Goal: Transaction & Acquisition: Download file/media

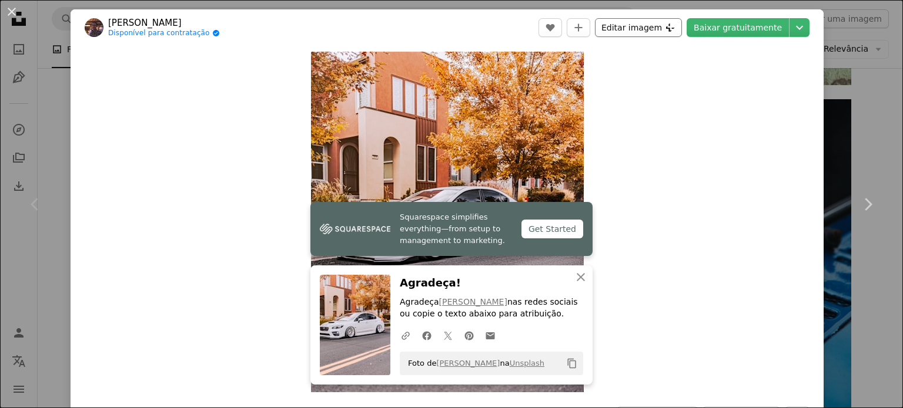
scroll to position [294, 0]
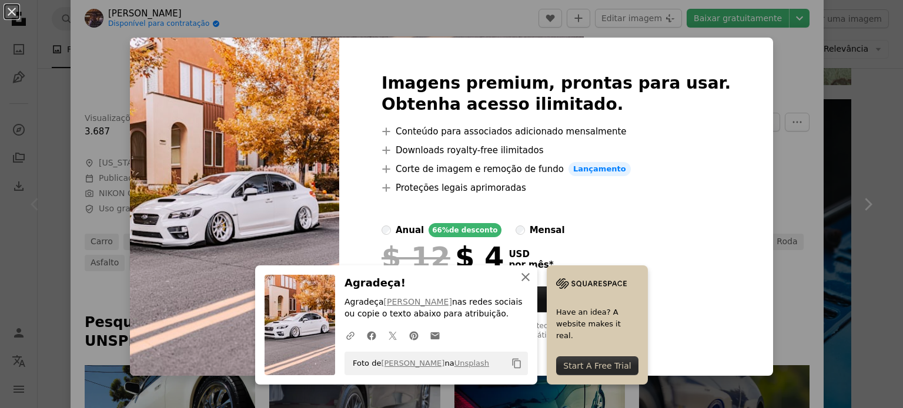
click at [522, 279] on icon "button" at bounding box center [525, 277] width 8 height 8
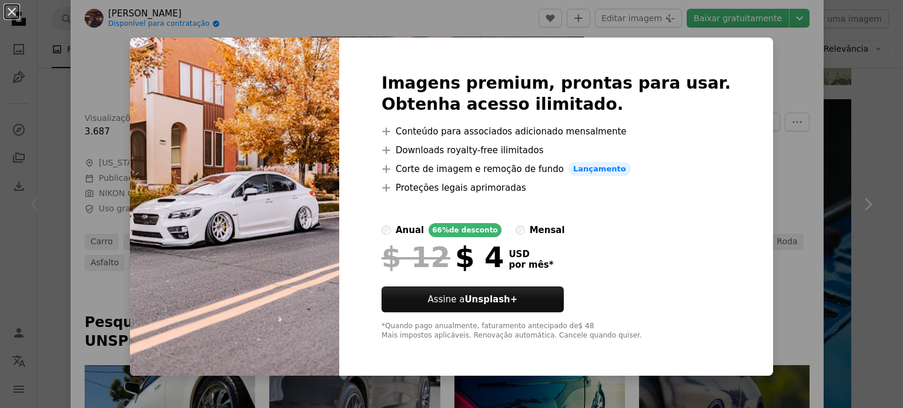
drag, startPoint x: 752, startPoint y: 62, endPoint x: 729, endPoint y: 68, distance: 24.1
click at [752, 62] on div "An X shape Imagens premium, prontas para usar. Obtenha acesso ilimitado. A plus…" at bounding box center [451, 204] width 903 height 408
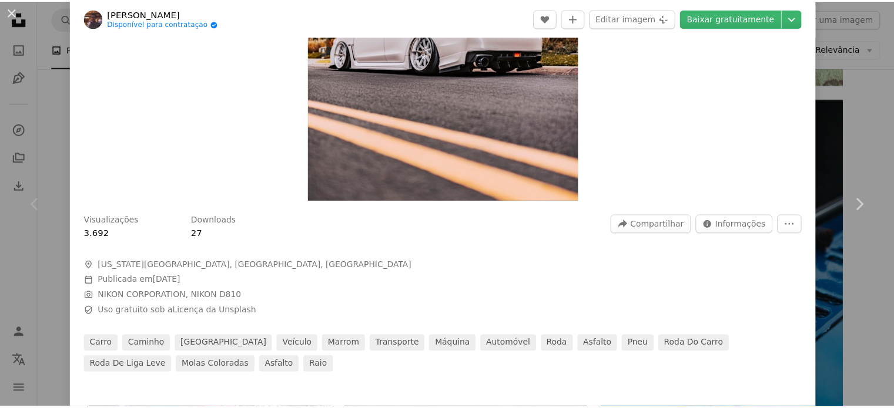
scroll to position [118, 0]
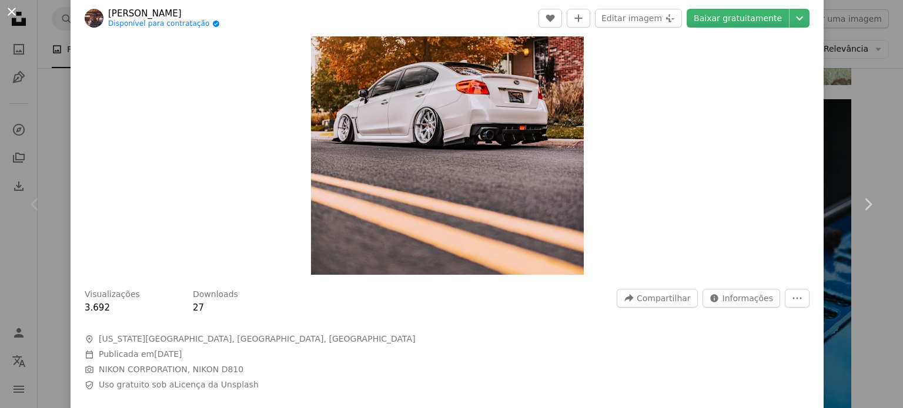
click at [15, 12] on button "An X shape" at bounding box center [12, 12] width 14 height 14
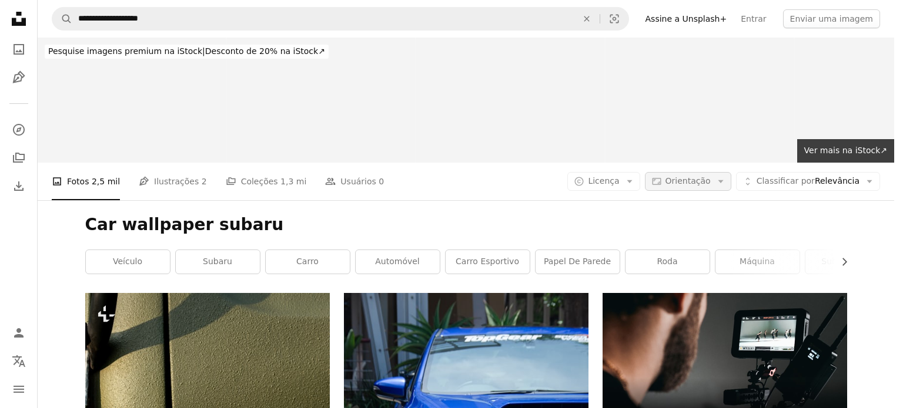
click at [729, 172] on button "Aspect ratio Orientação Arrow down" at bounding box center [688, 181] width 86 height 19
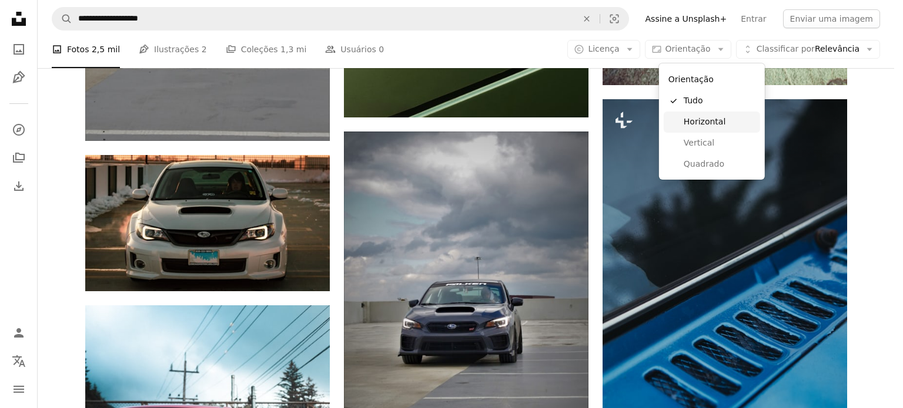
click at [702, 118] on span "Horizontal" at bounding box center [719, 122] width 72 height 12
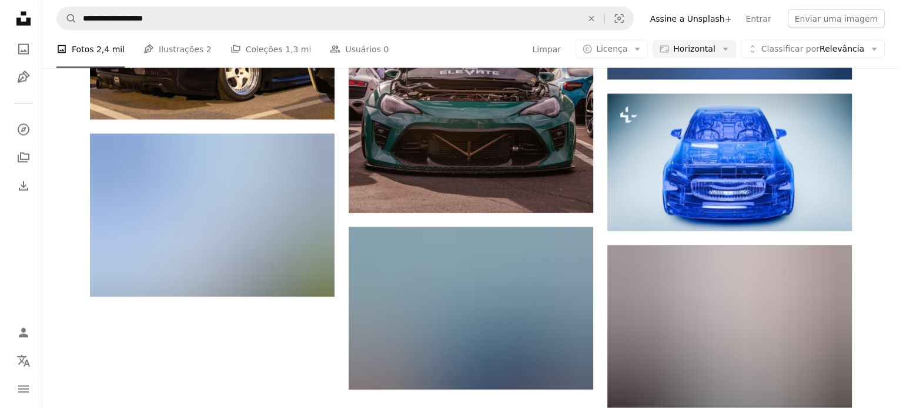
scroll to position [470, 0]
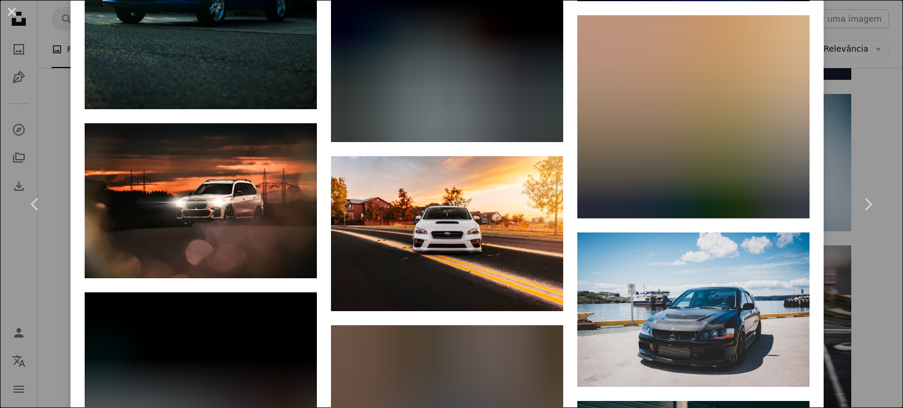
scroll to position [2703, 0]
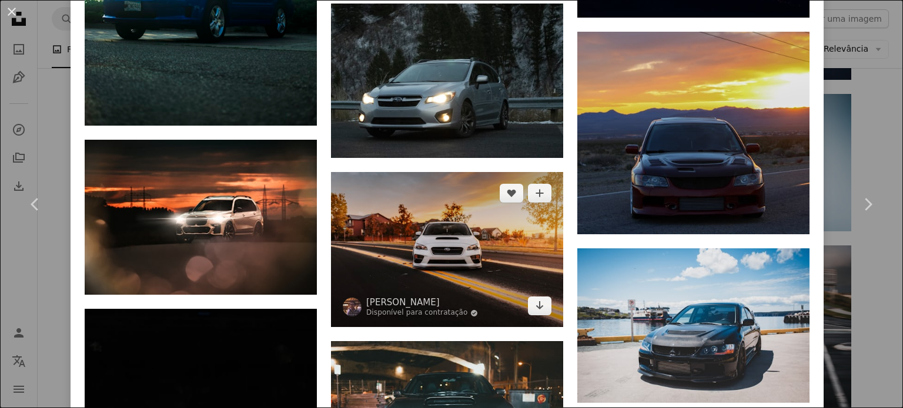
click at [524, 180] on img at bounding box center [447, 249] width 232 height 155
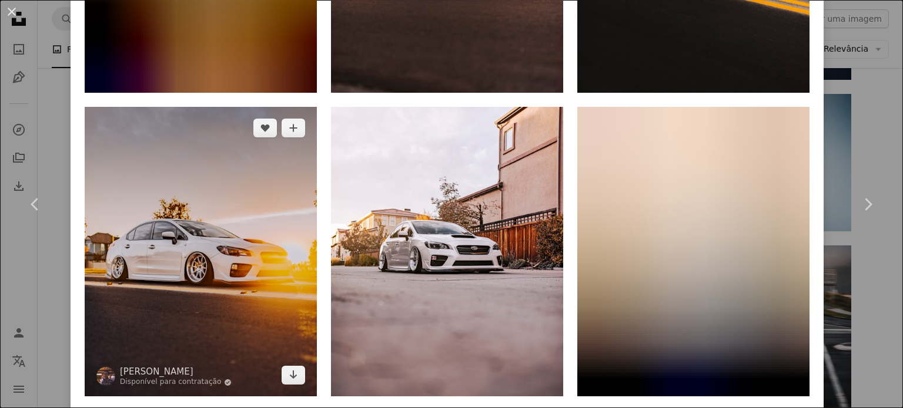
scroll to position [1175, 0]
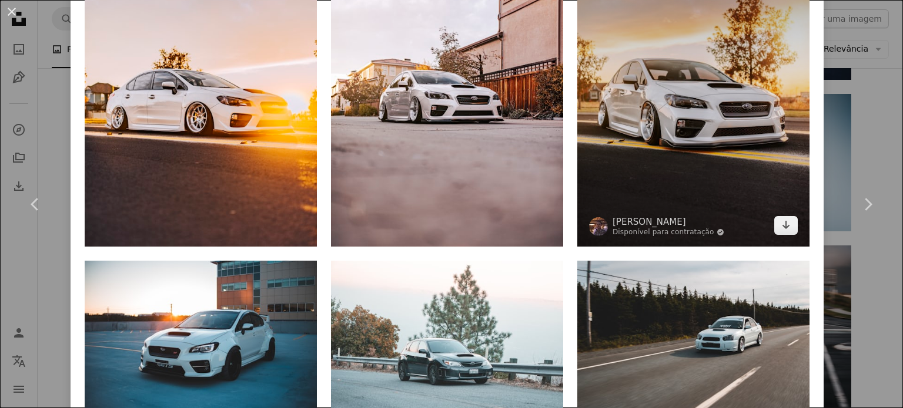
click at [639, 108] on img at bounding box center [693, 102] width 232 height 290
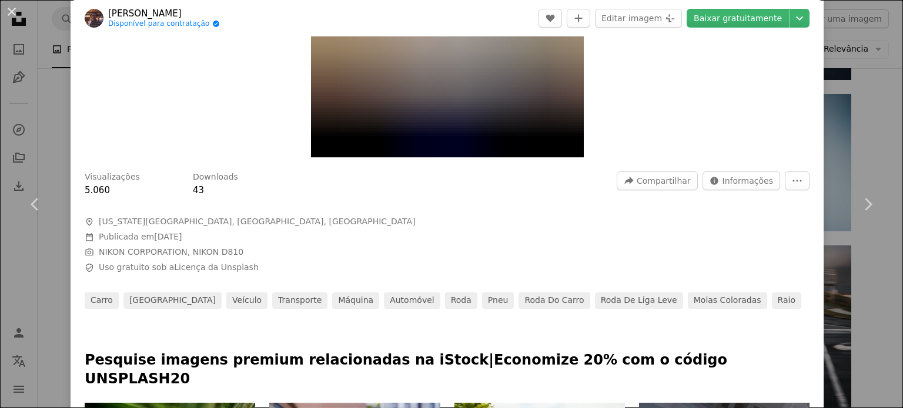
scroll to position [176, 0]
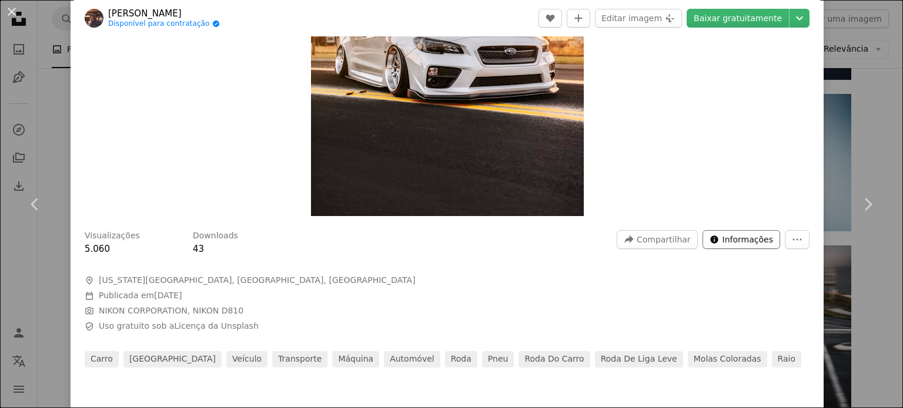
click at [743, 239] on span "Informações" at bounding box center [747, 240] width 51 height 18
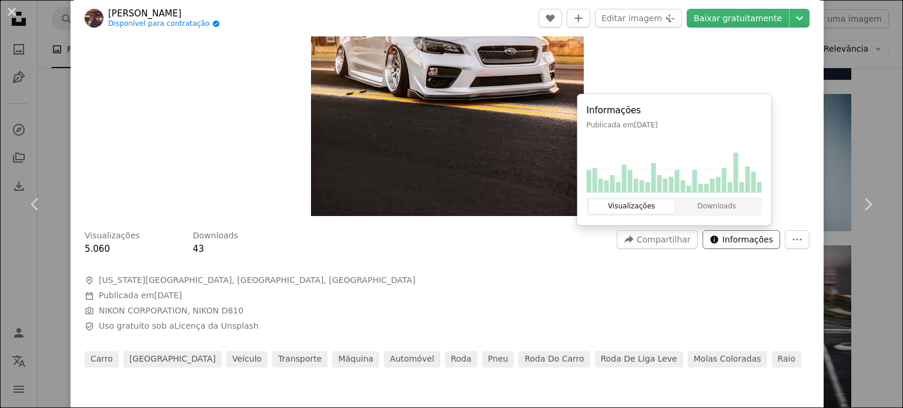
click at [739, 238] on span "Informações" at bounding box center [747, 240] width 51 height 18
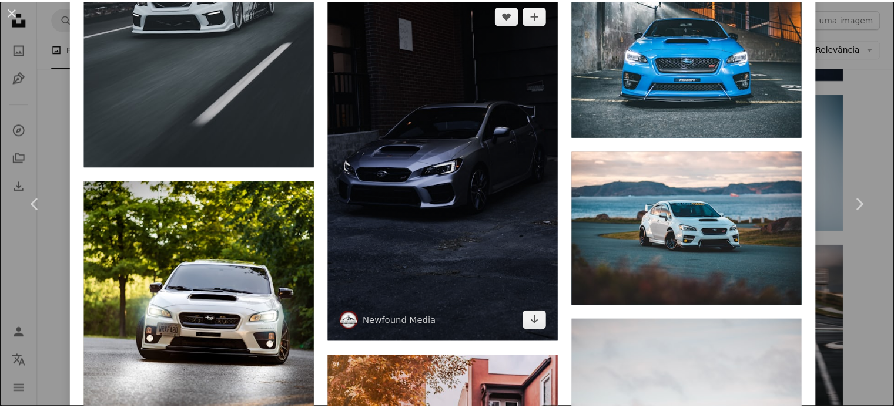
scroll to position [5904, 0]
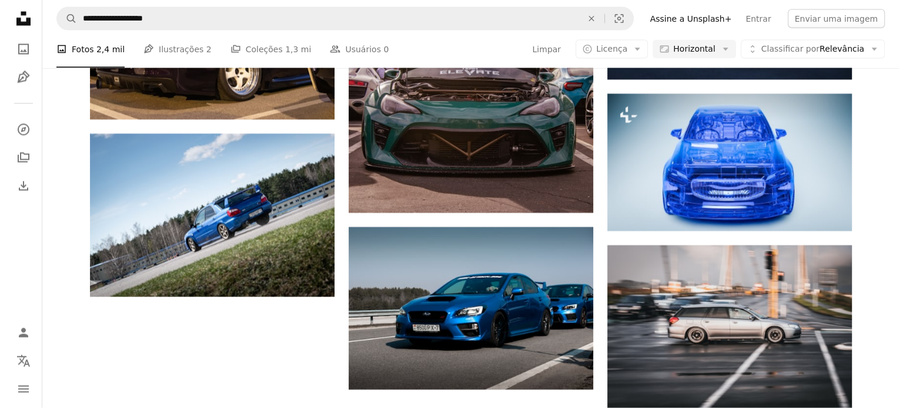
scroll to position [1293, 0]
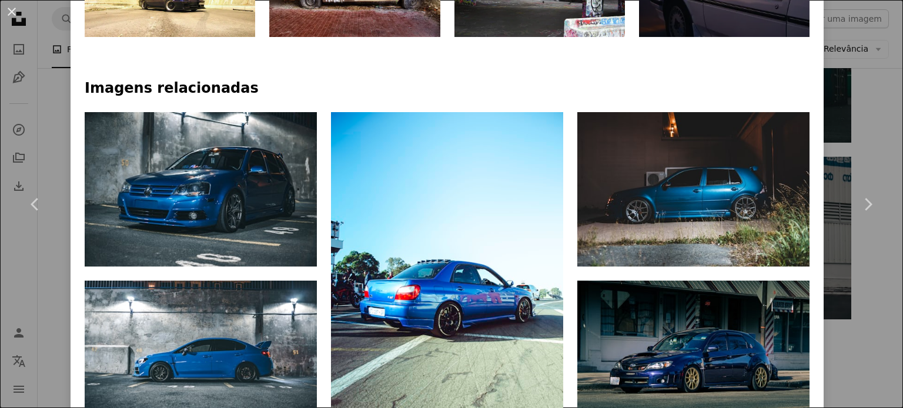
scroll to position [764, 0]
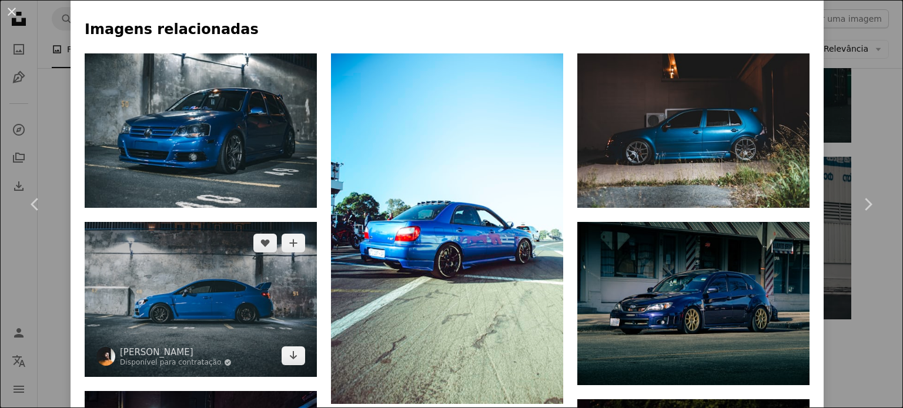
click at [234, 257] on img at bounding box center [201, 299] width 232 height 155
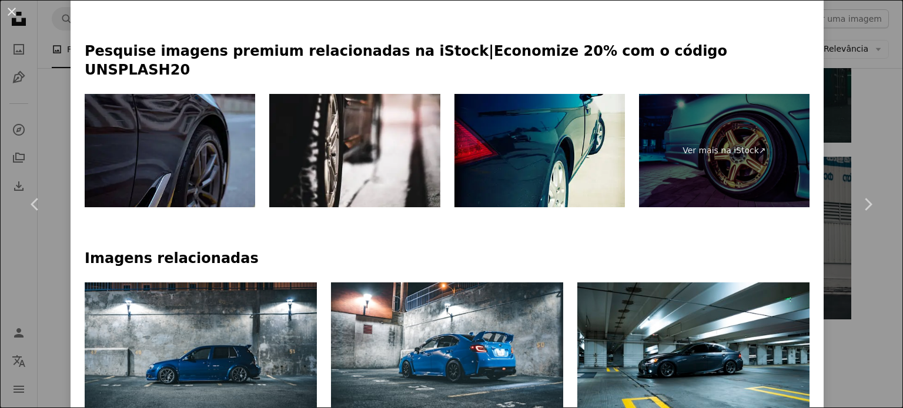
scroll to position [705, 0]
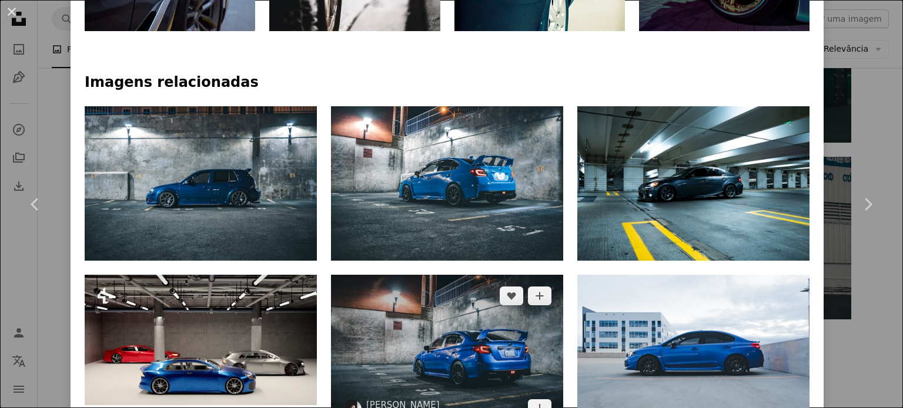
click at [437, 327] on img at bounding box center [447, 352] width 232 height 155
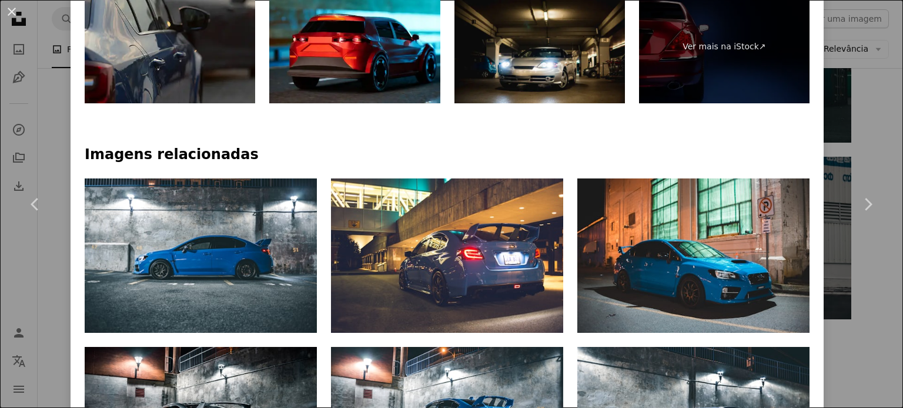
scroll to position [705, 0]
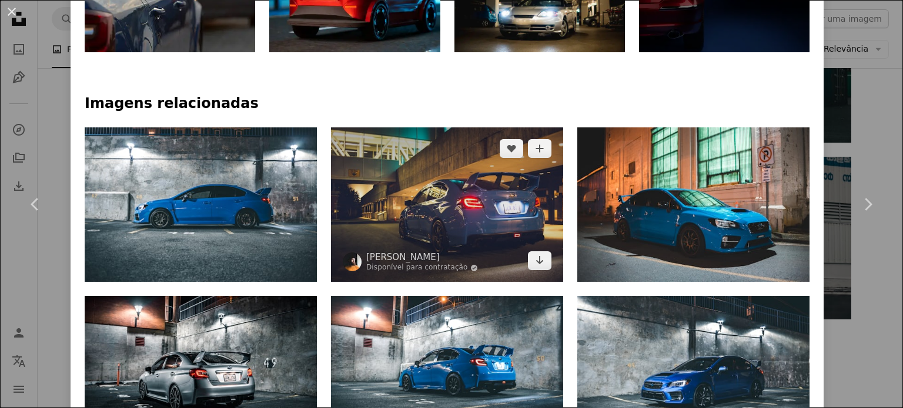
click at [412, 199] on img at bounding box center [447, 205] width 232 height 155
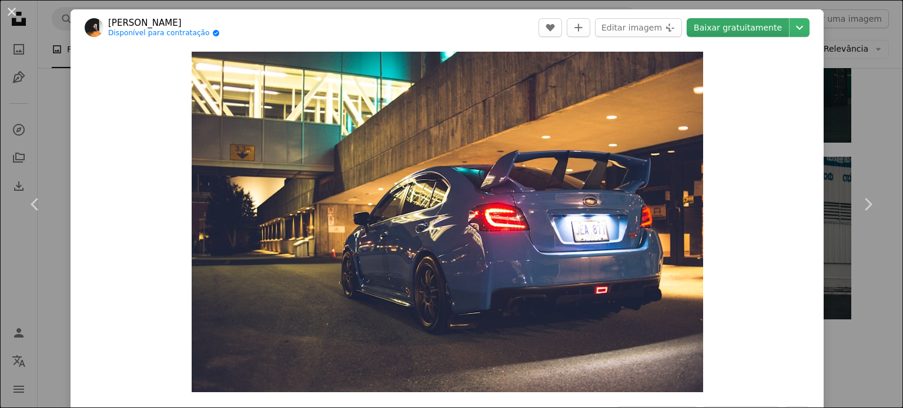
click at [764, 28] on link "Baixar gratuitamente" at bounding box center [737, 27] width 102 height 19
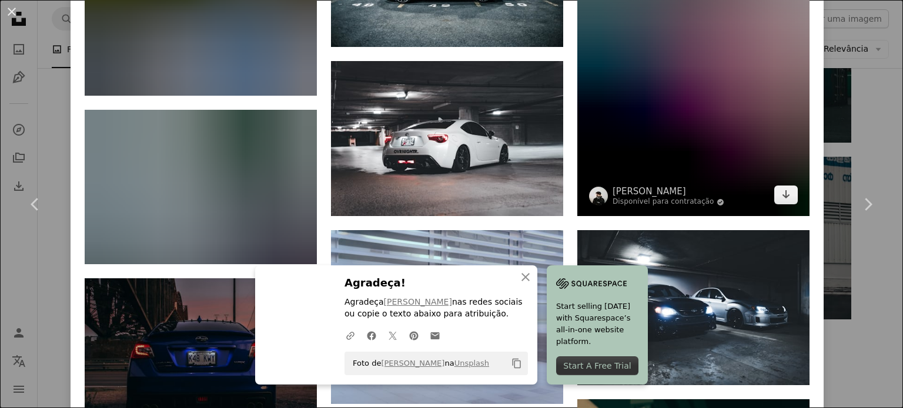
scroll to position [4569, 0]
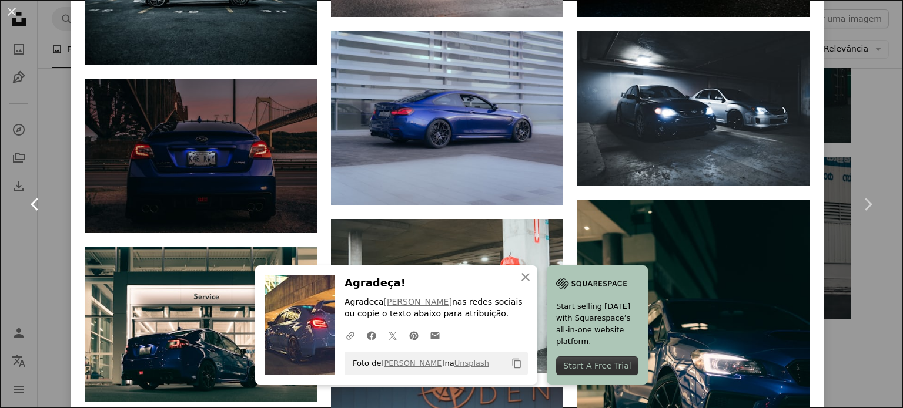
click at [52, 252] on link "Chevron left" at bounding box center [35, 204] width 71 height 113
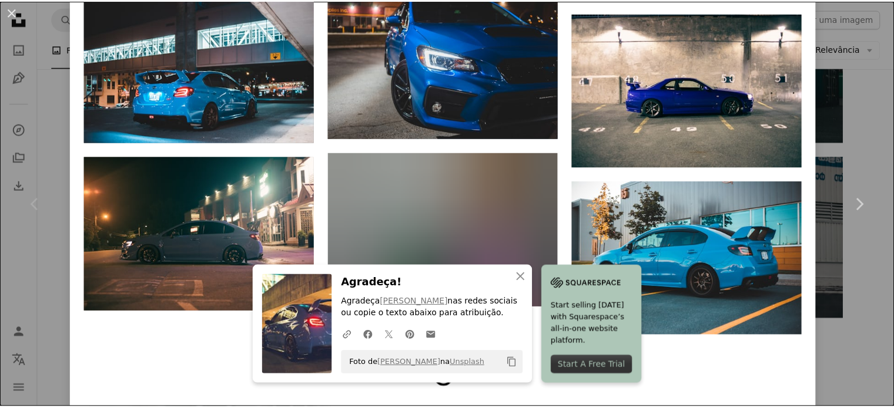
scroll to position [2155, 0]
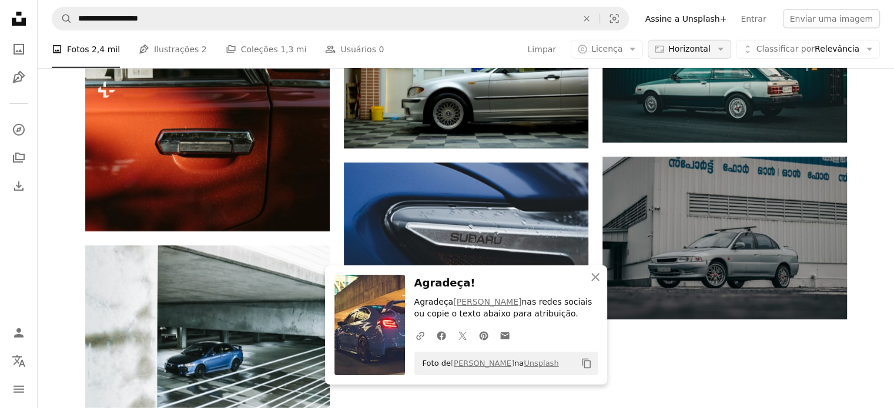
click at [700, 46] on span "Horizontal" at bounding box center [689, 49] width 42 height 12
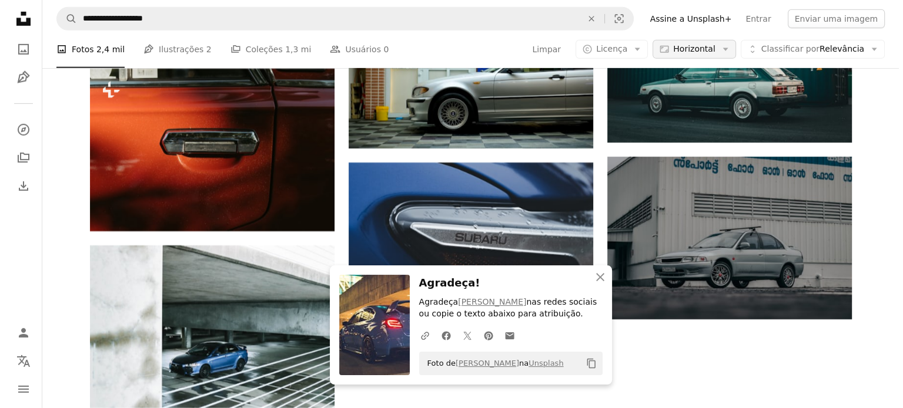
scroll to position [1293, 0]
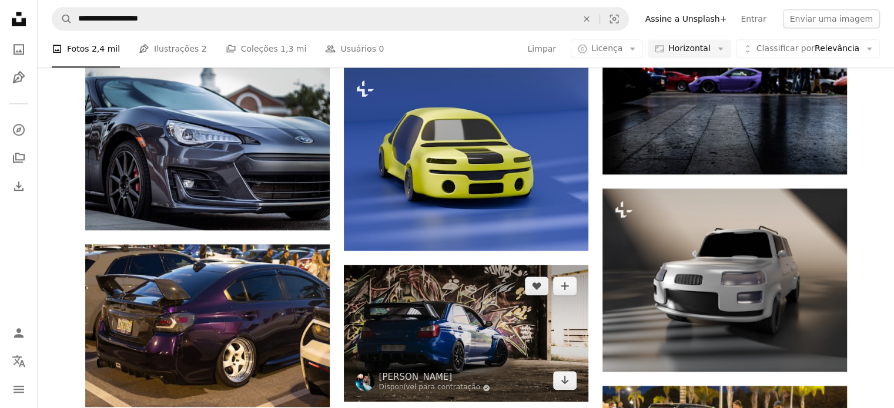
click at [428, 345] on img at bounding box center [466, 333] width 244 height 137
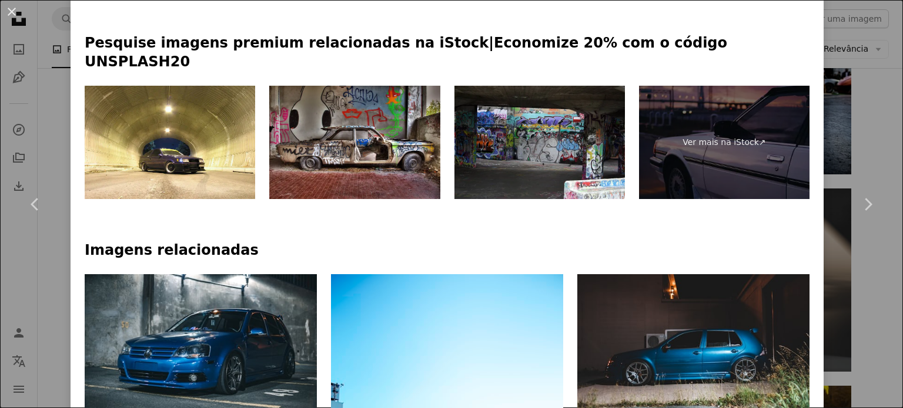
scroll to position [588, 0]
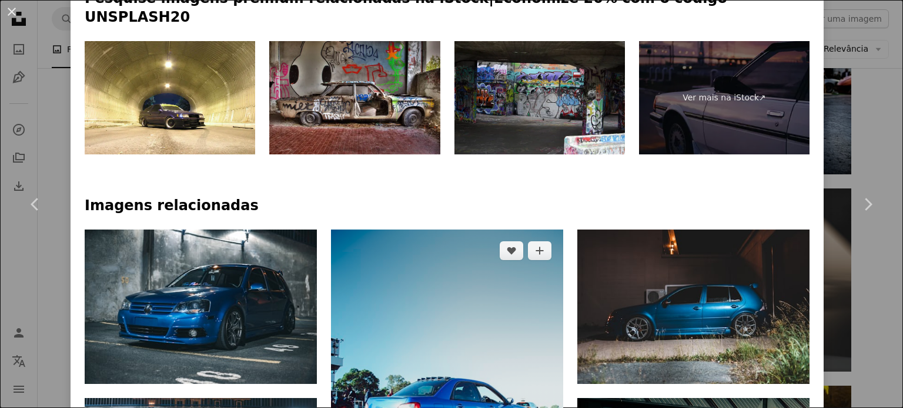
click at [399, 350] on img at bounding box center [447, 405] width 232 height 350
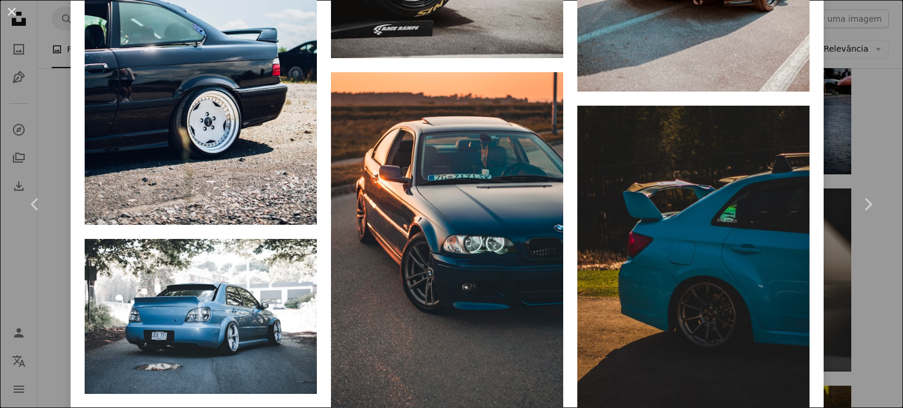
scroll to position [2057, 0]
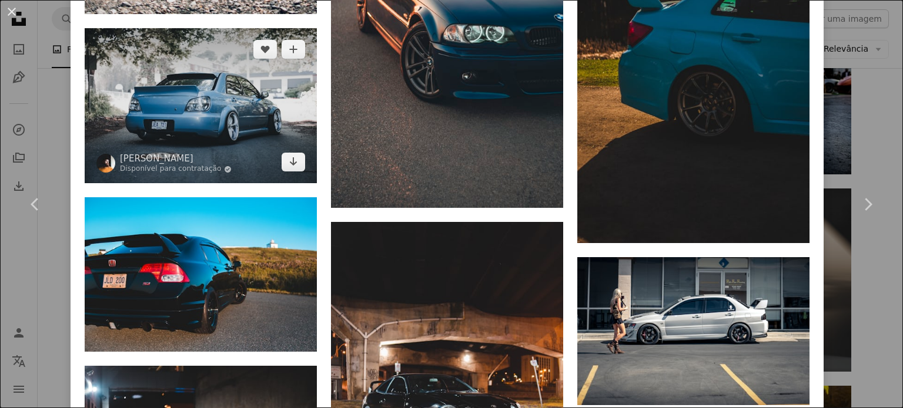
click at [253, 62] on img at bounding box center [201, 105] width 232 height 155
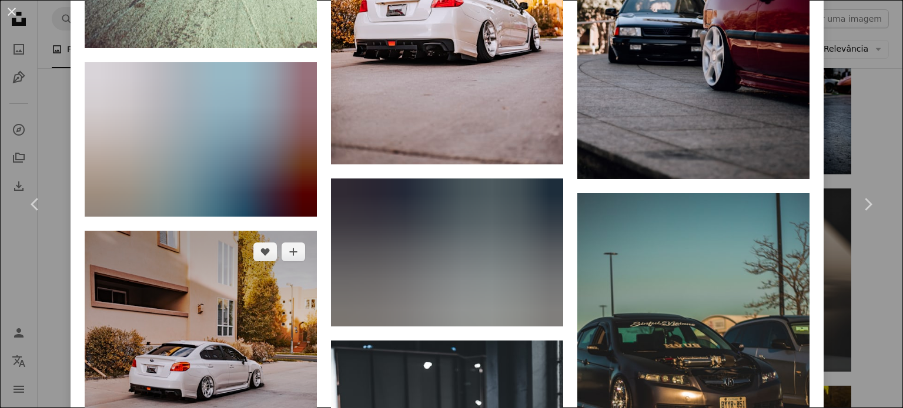
scroll to position [2350, 0]
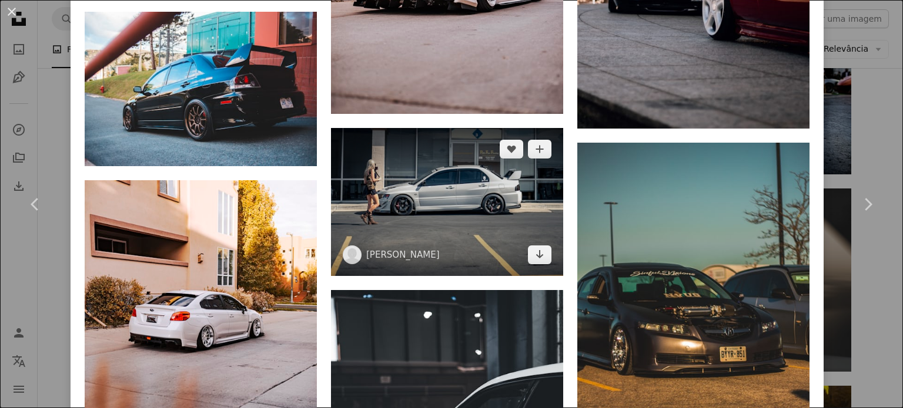
click at [507, 137] on img at bounding box center [447, 202] width 232 height 148
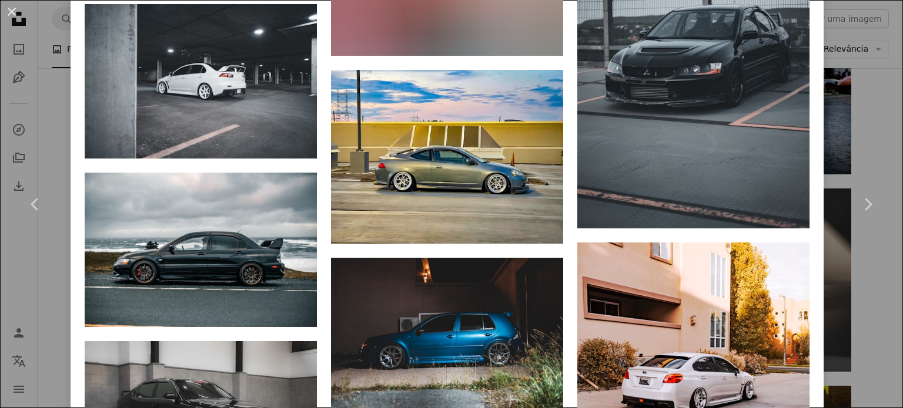
scroll to position [2644, 0]
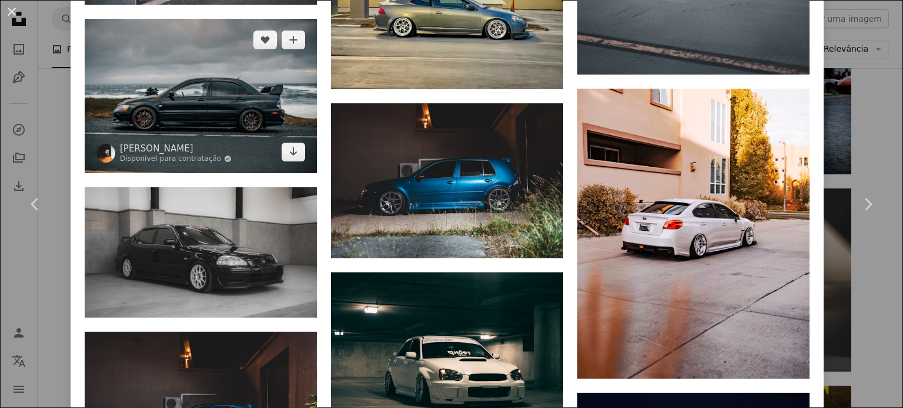
click at [247, 93] on img at bounding box center [201, 96] width 232 height 155
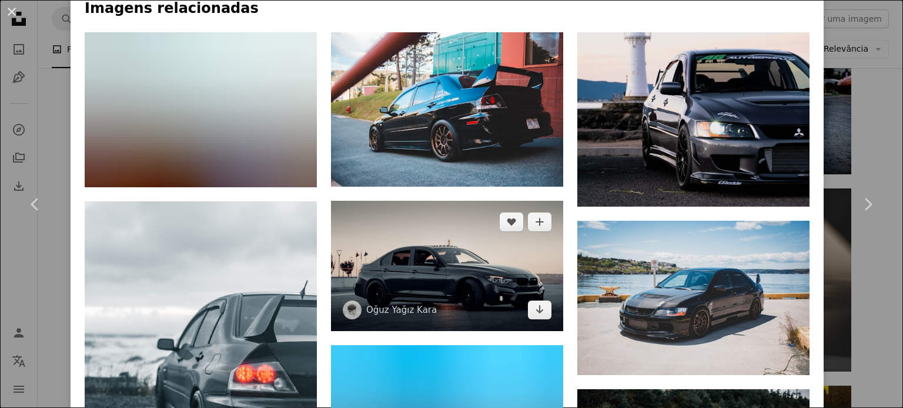
scroll to position [881, 0]
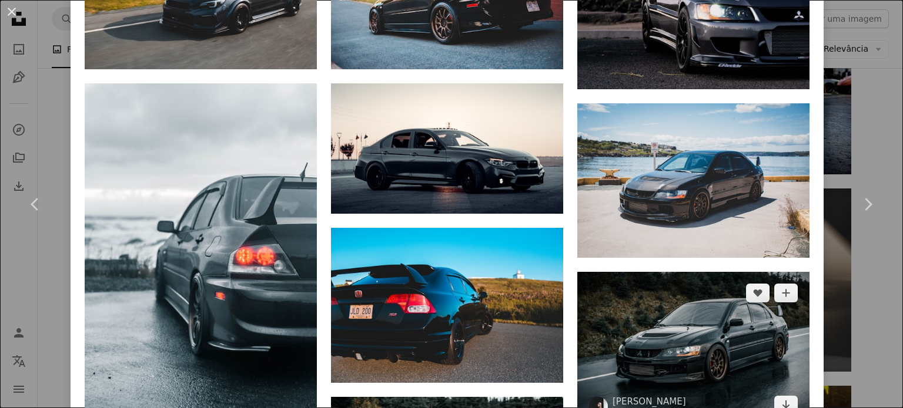
click at [630, 307] on img at bounding box center [693, 349] width 232 height 155
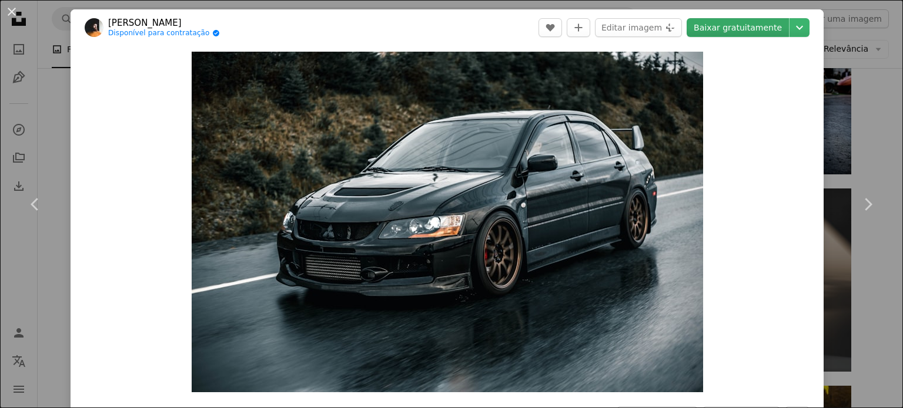
click at [706, 18] on link "Baixar gratuitamente" at bounding box center [737, 27] width 102 height 19
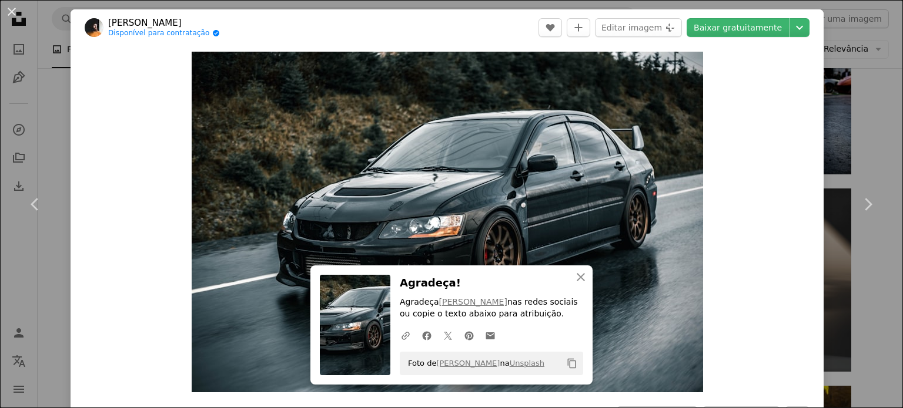
click at [867, 129] on div "An X shape Chevron left Chevron right [PERSON_NAME] Disponível para contratação…" at bounding box center [451, 204] width 903 height 408
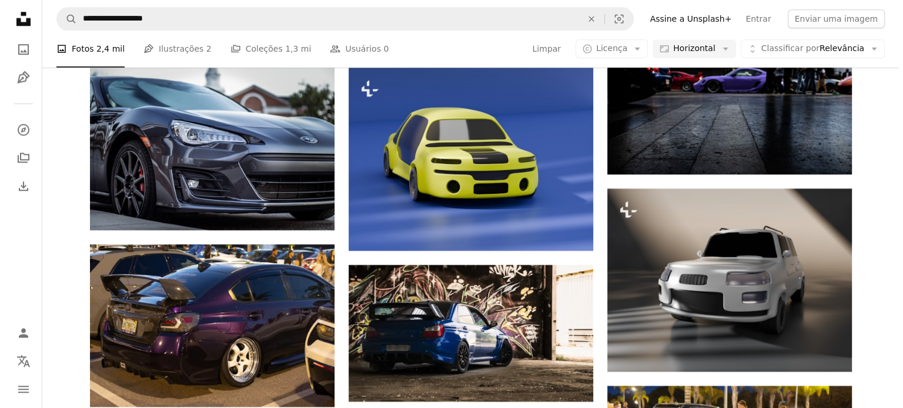
scroll to position [4113, 0]
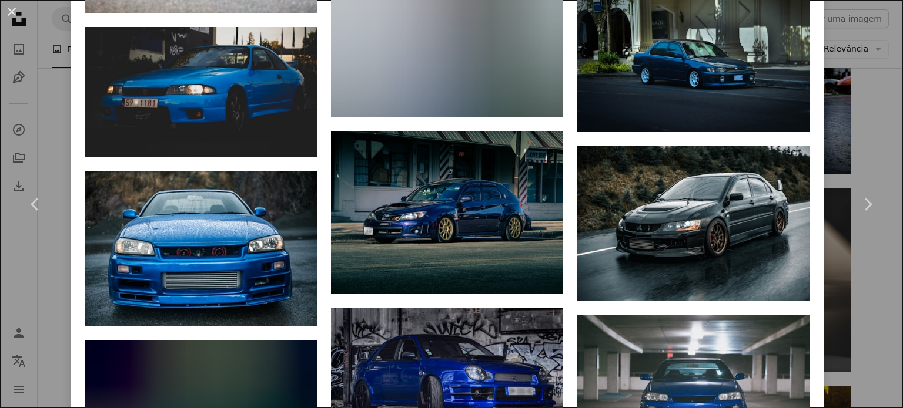
scroll to position [1351, 0]
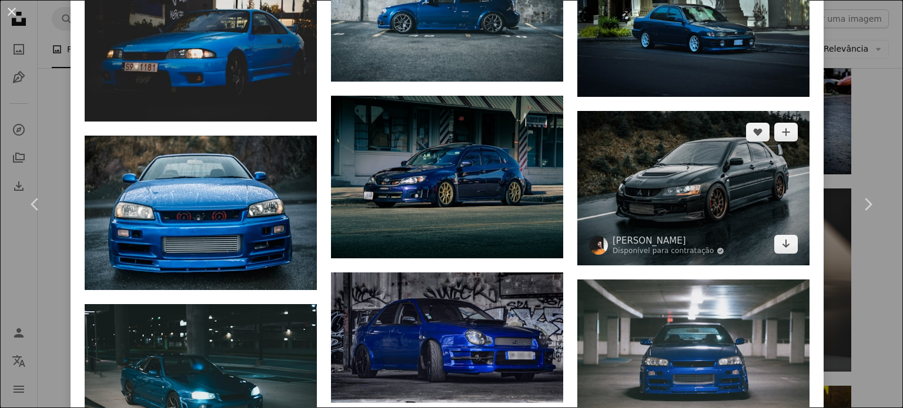
click at [682, 150] on img at bounding box center [693, 188] width 232 height 155
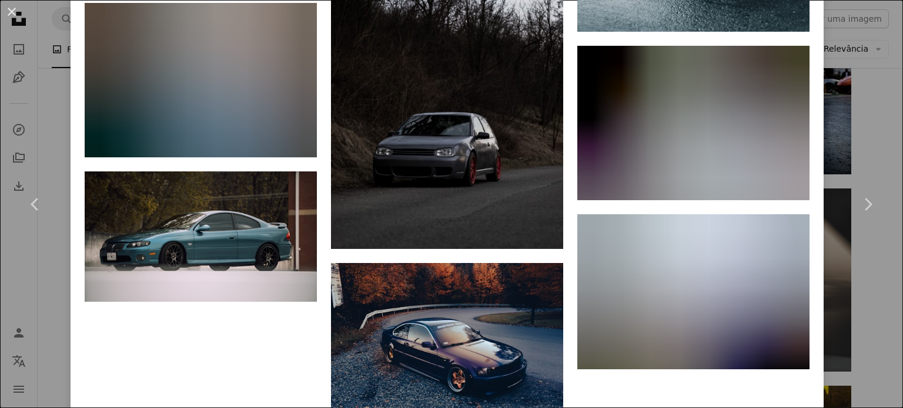
scroll to position [4490, 0]
